Goal: Transaction & Acquisition: Purchase product/service

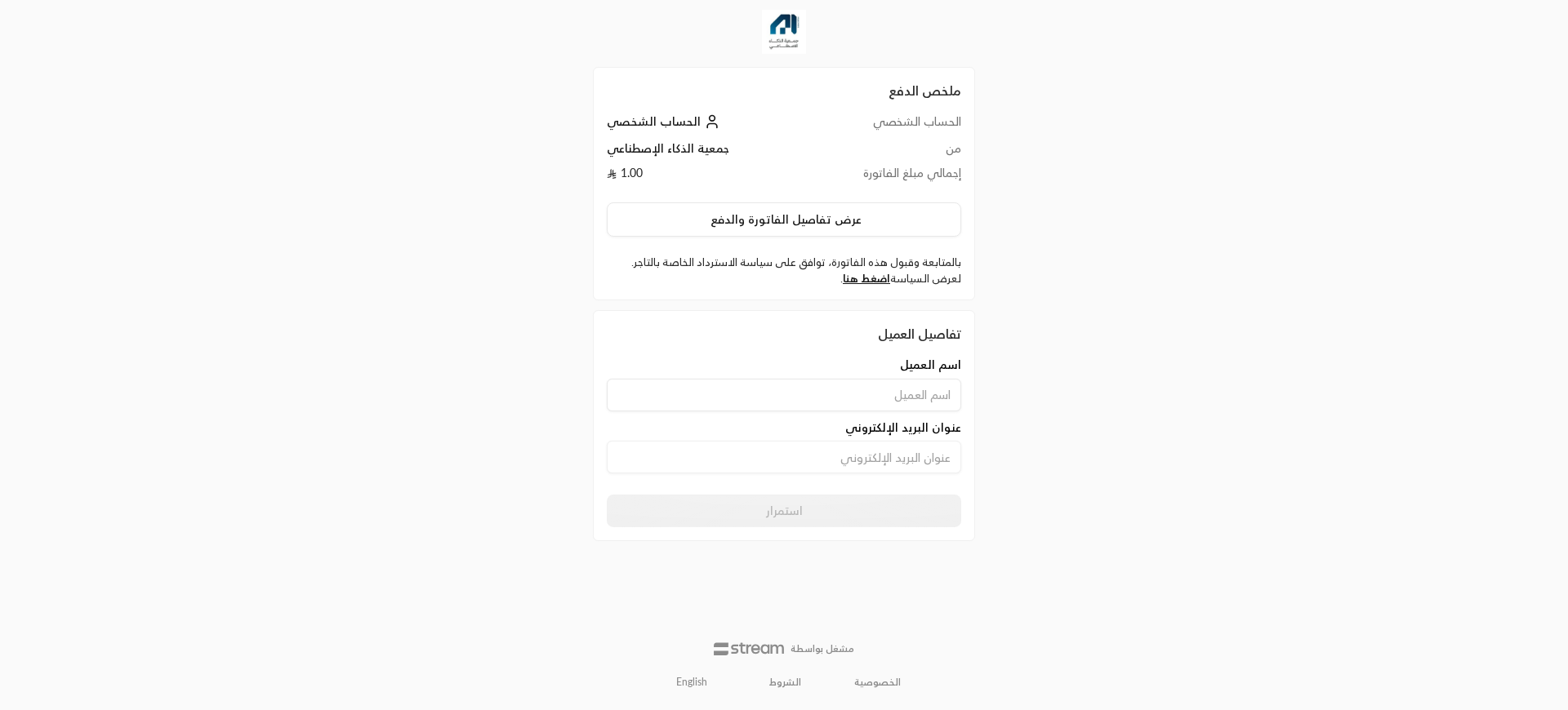
click at [840, 390] on input at bounding box center [783, 395] width 355 height 33
type input "ahmed atef"
click at [826, 475] on div "عنوان البريد الإلكتروني" at bounding box center [784, 451] width 371 height 62
click at [832, 463] on input at bounding box center [783, 457] width 355 height 33
type input "moh.elmallah2020@gmail.com"
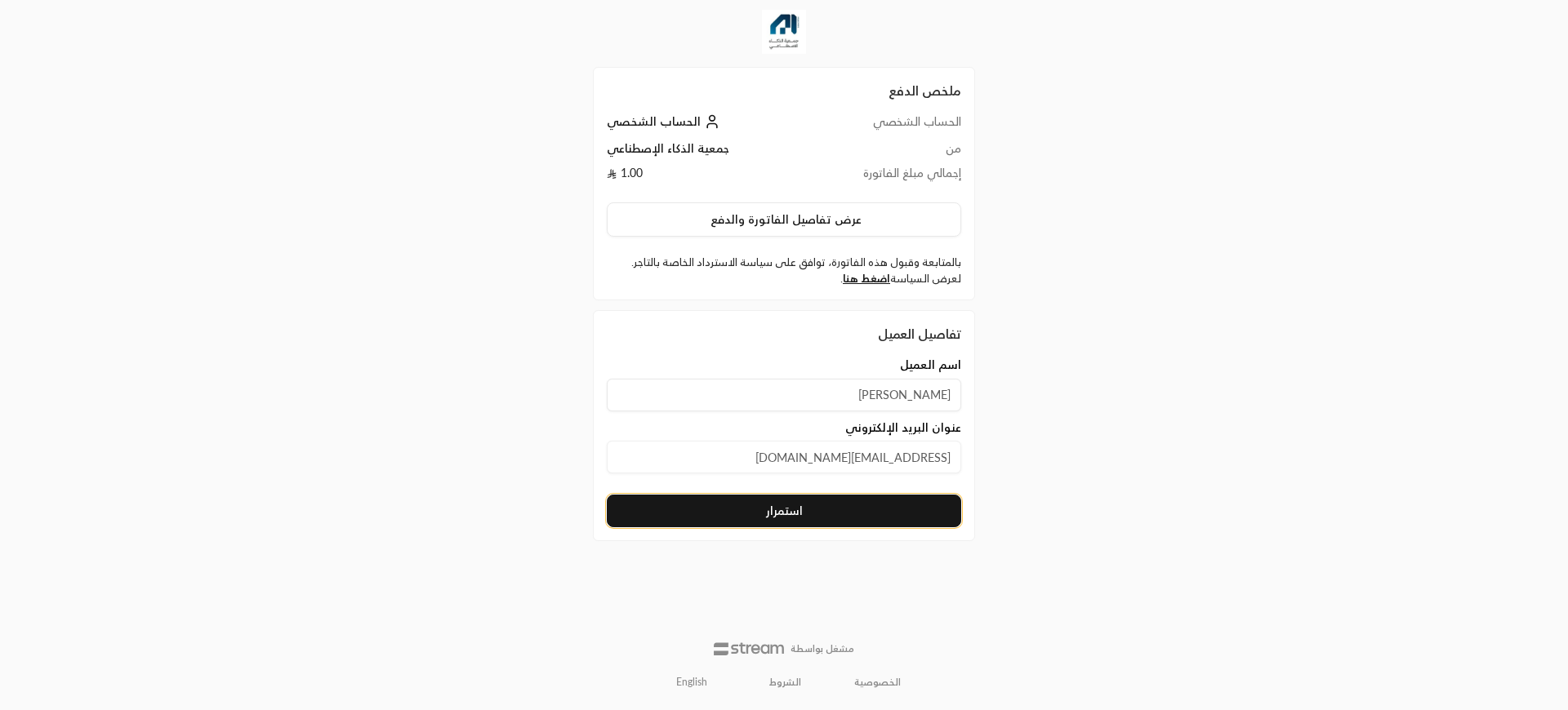
click at [806, 521] on button "استمرار" at bounding box center [783, 511] width 355 height 33
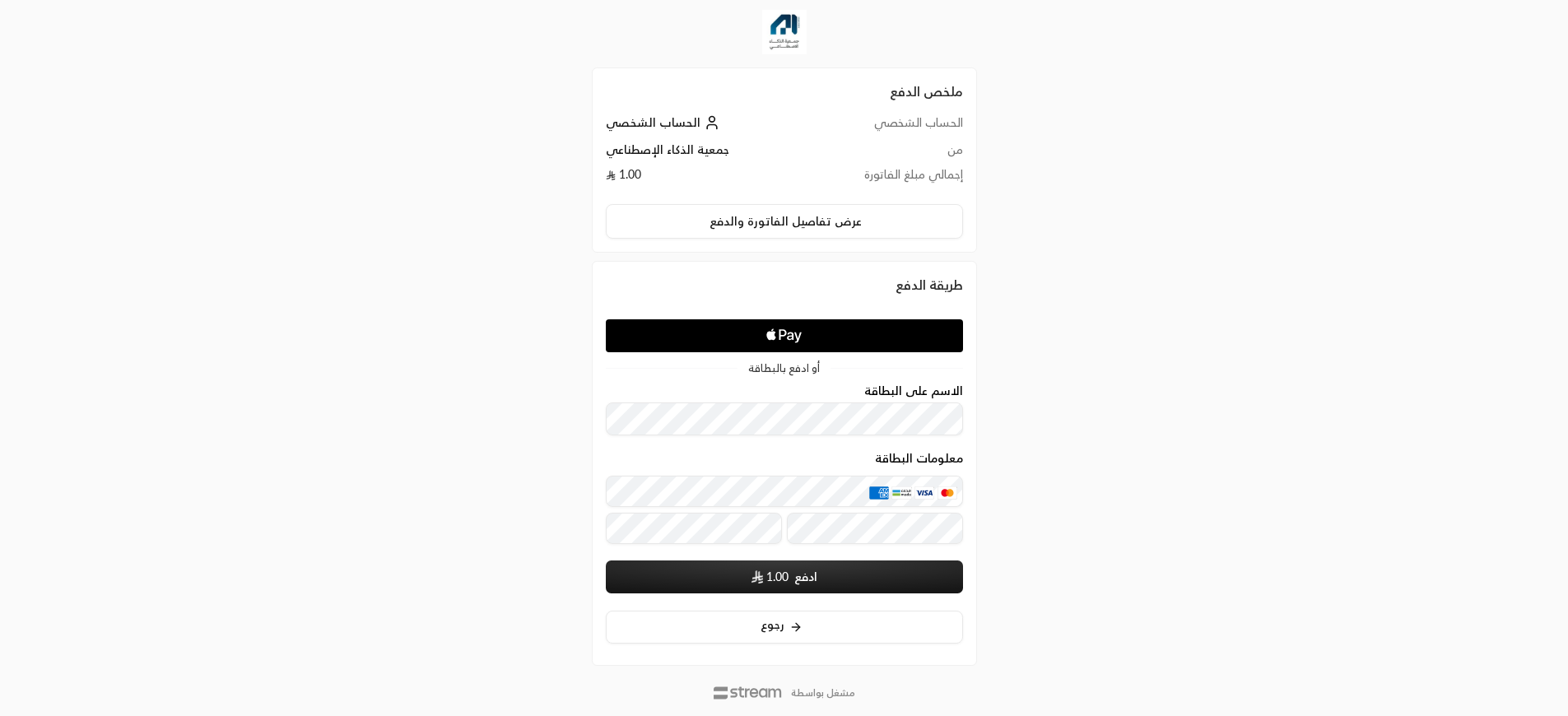
click at [731, 460] on form "الاسم على البطاقة معلومات البطاقة ادفع 1.00" at bounding box center [784, 489] width 357 height 210
click at [711, 507] on div "معلومات البطاقة" at bounding box center [784, 510] width 357 height 69
click at [712, 507] on div "معلومات البطاقة" at bounding box center [784, 510] width 357 height 69
click at [790, 583] on button "ادفع 1.00" at bounding box center [784, 577] width 357 height 33
